Goal: Task Accomplishment & Management: Complete application form

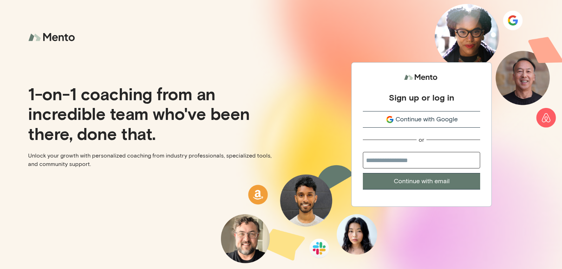
click at [418, 116] on span "Continue with Google" at bounding box center [427, 119] width 62 height 9
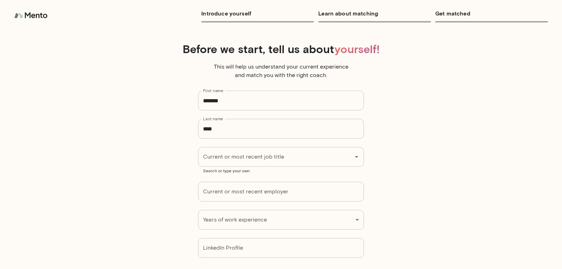
type input "*******"
type input "****"
